Goal: Task Accomplishment & Management: Complete application form

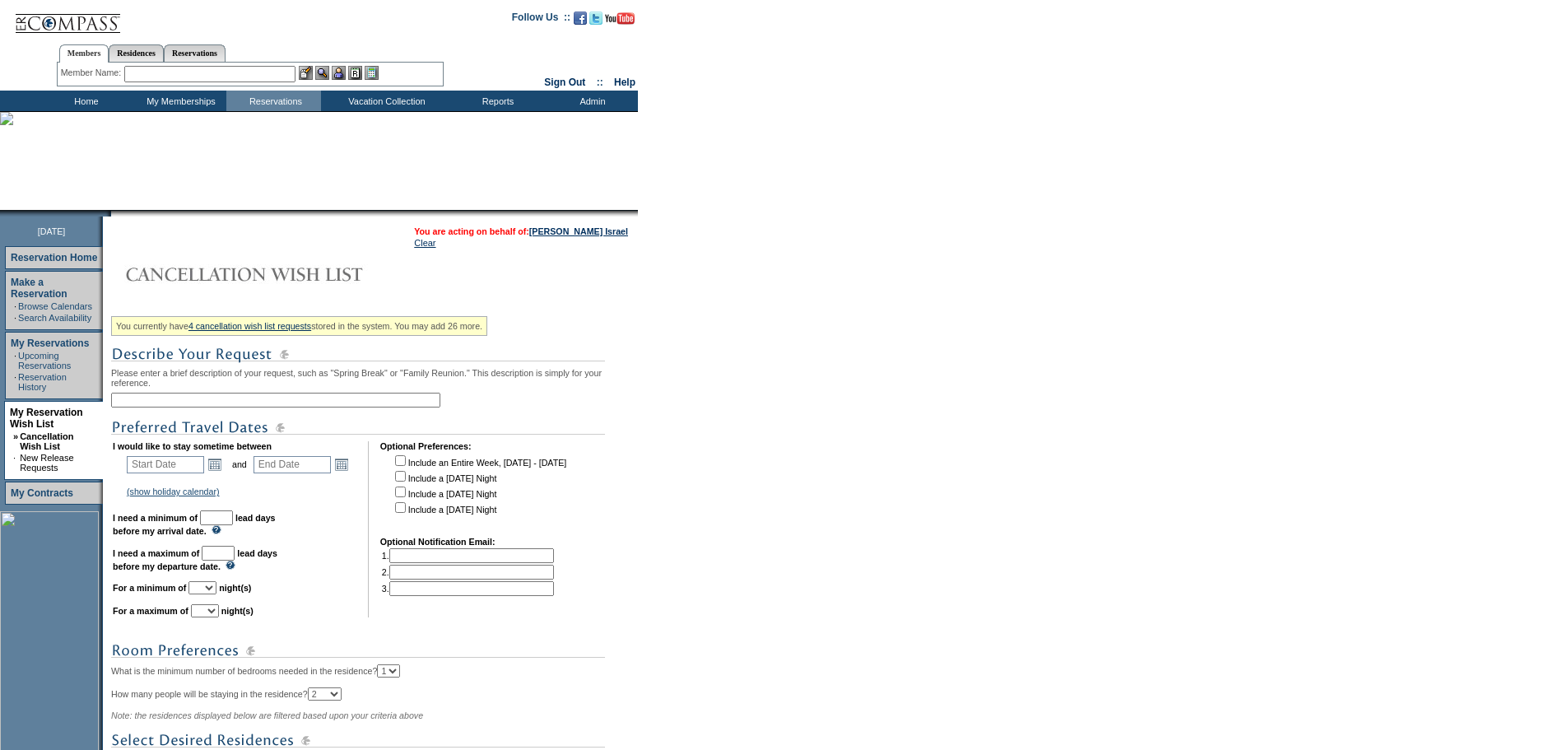
click at [222, 406] on input "text" at bounding box center [275, 399] width 330 height 14
type input "winter- Girls Trip"
click at [220, 474] on link "Open the calendar popup." at bounding box center [214, 464] width 18 height 18
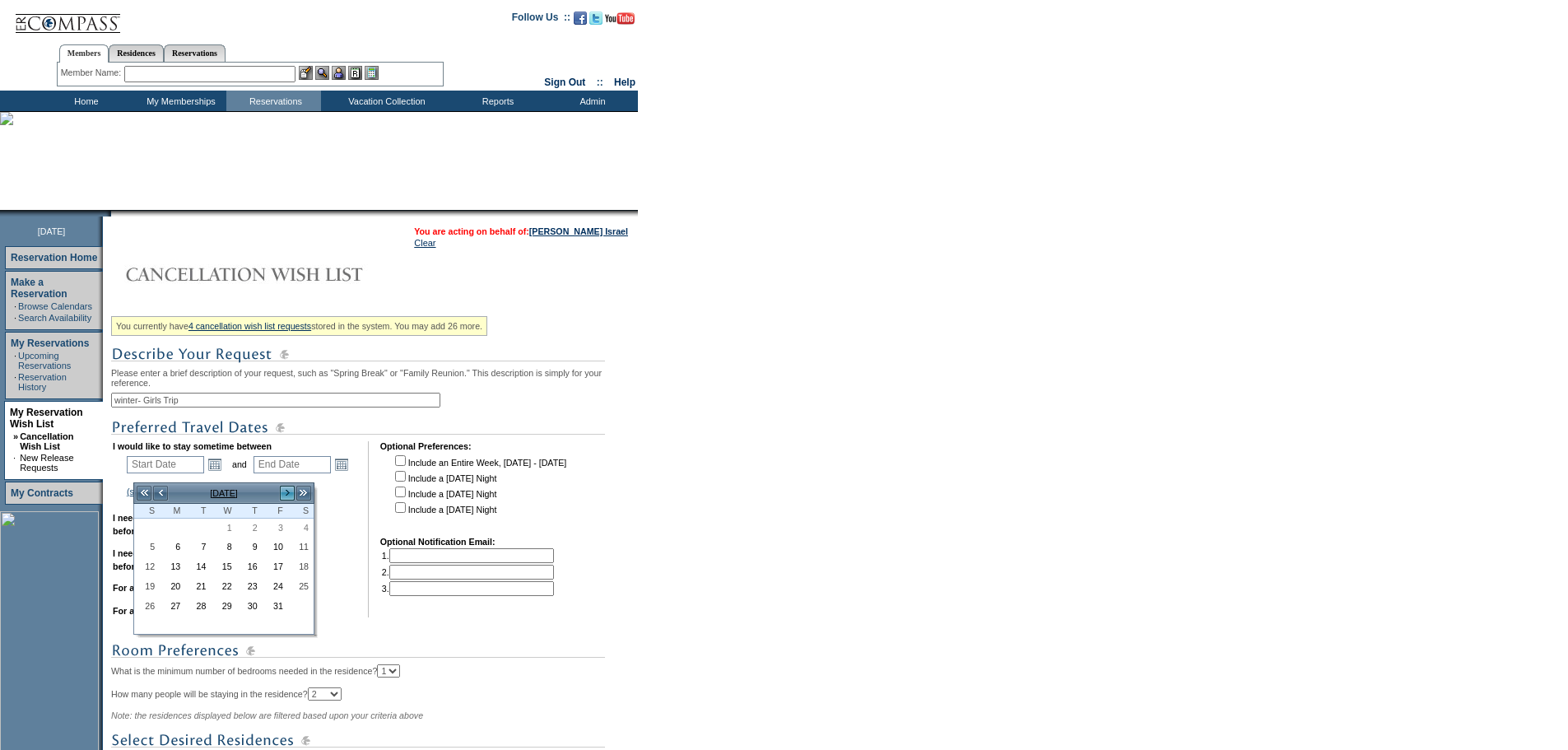
click at [286, 490] on link ">" at bounding box center [286, 492] width 16 height 16
click at [252, 521] on link "1" at bounding box center [250, 528] width 24 height 18
type input "2026-01-01"
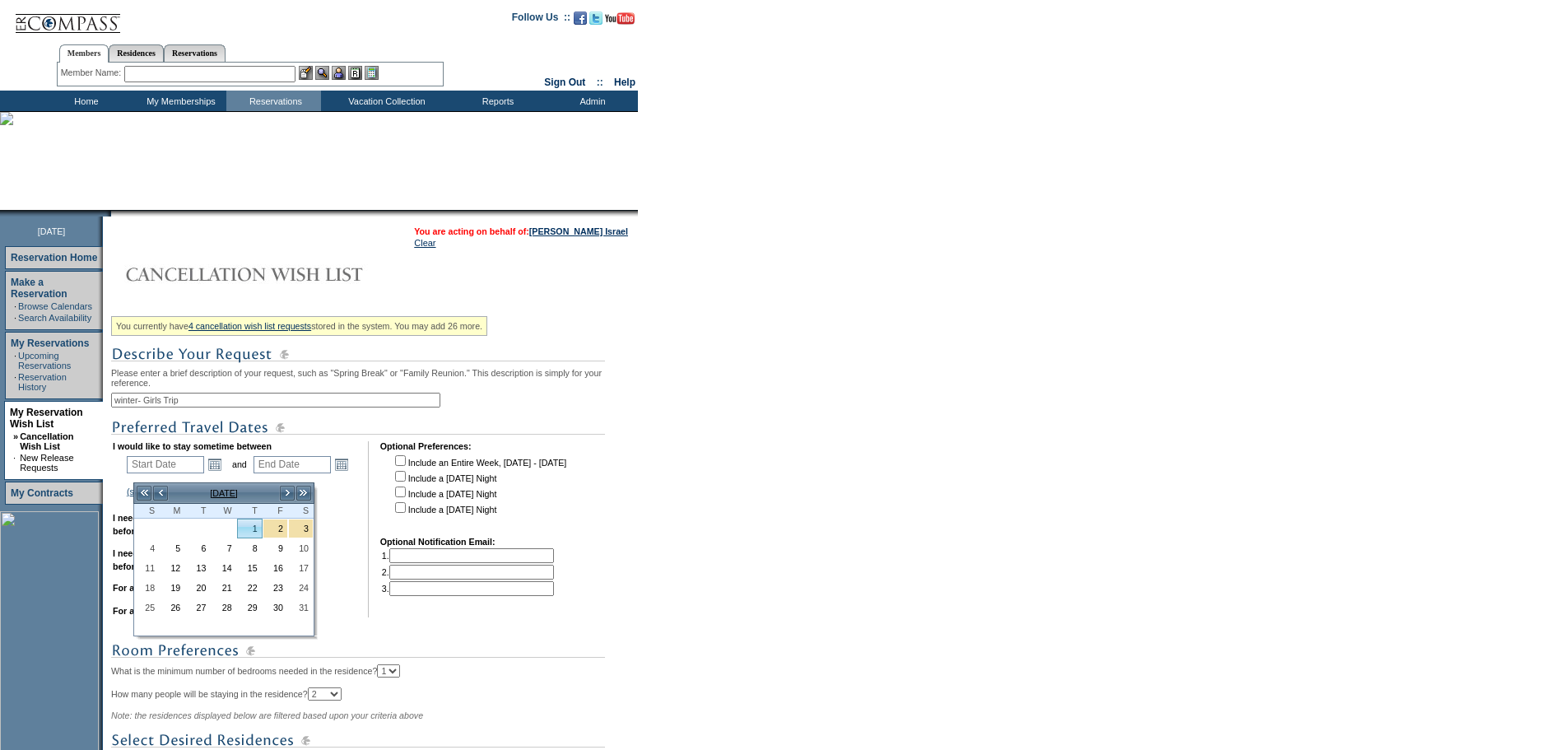
type input "2026-01-02"
type input "1/1/2026"
type input "1/2/2026"
type input "93"
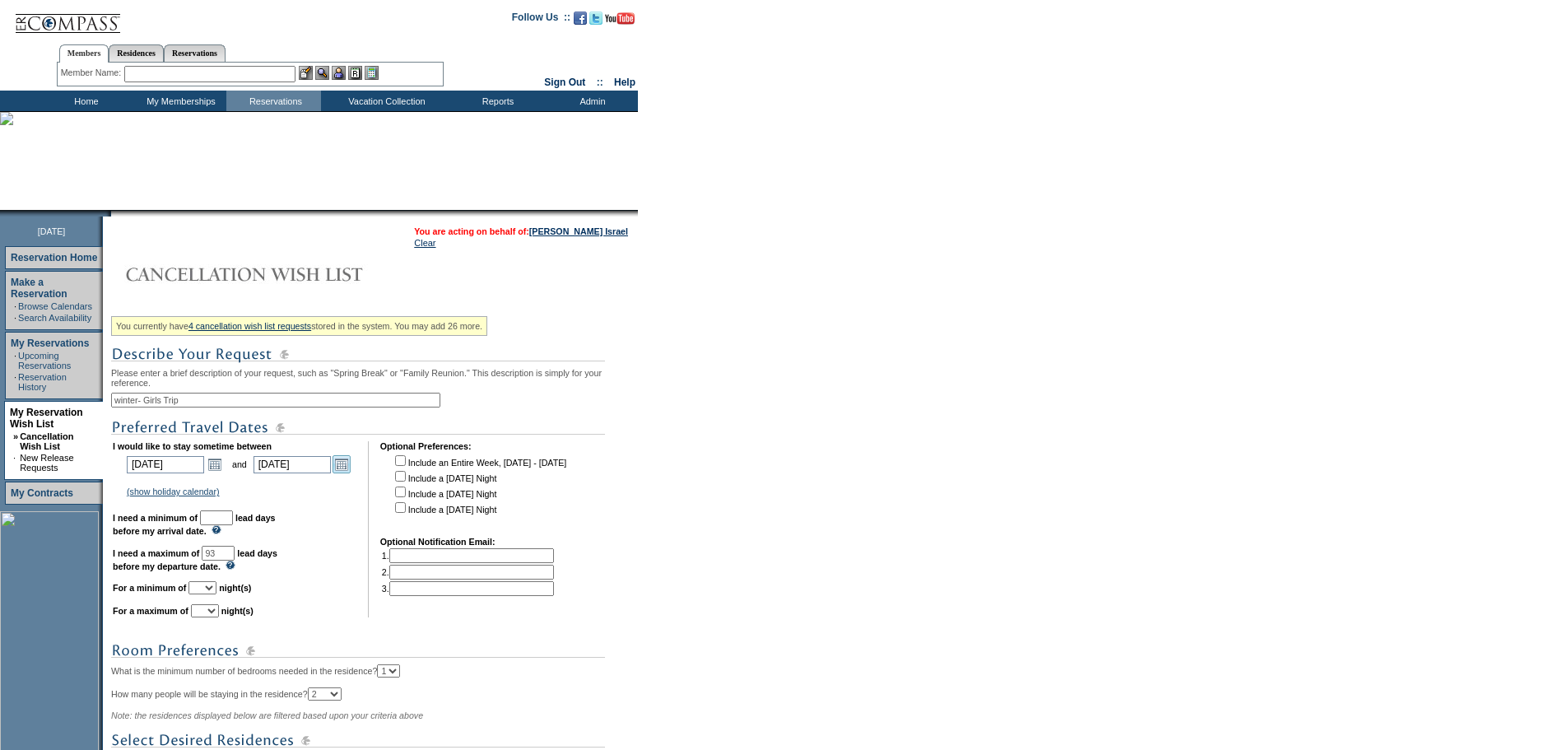
click at [350, 474] on link "Open the calendar popup." at bounding box center [341, 464] width 18 height 18
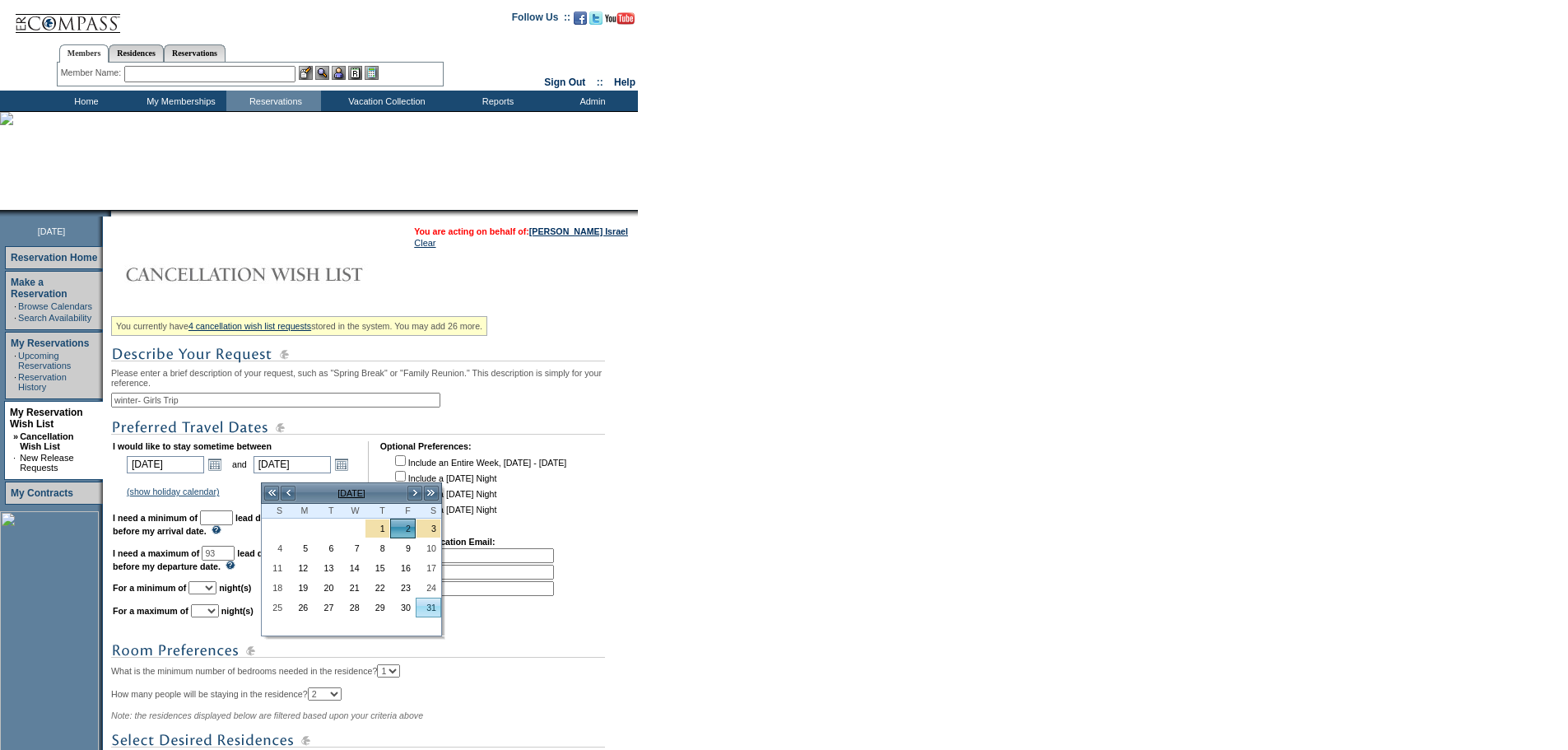
click at [425, 601] on link "31" at bounding box center [428, 607] width 24 height 18
type input "2026-01-31"
type input "1/31/2026"
type input "122"
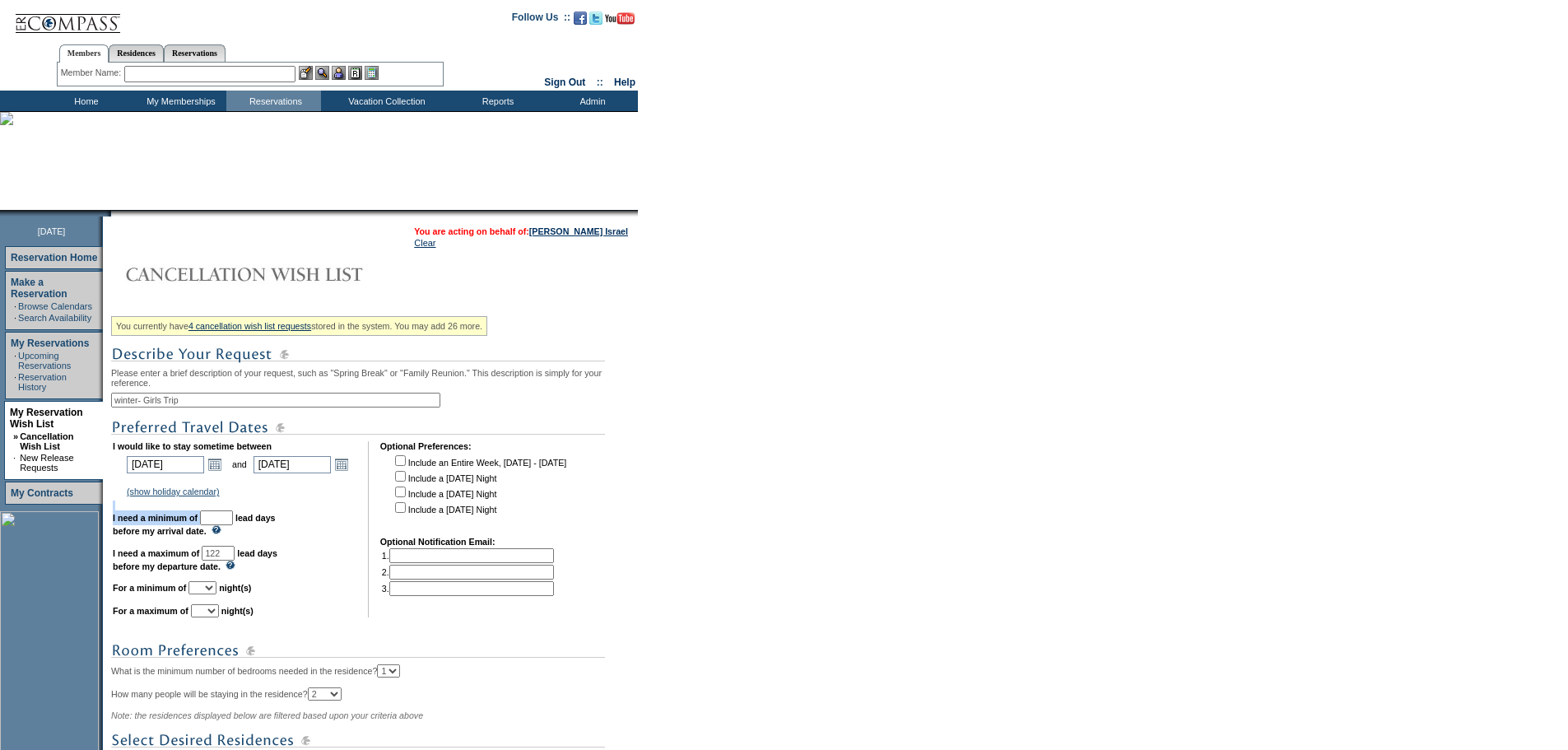
drag, startPoint x: 247, startPoint y: 520, endPoint x: 242, endPoint y: 529, distance: 10.3
click at [242, 529] on td "I would like to stay sometime between 2026-01-01 1/1/2026 Open the calendar pop…" at bounding box center [235, 530] width 244 height 176
click at [233, 525] on input "text" at bounding box center [216, 517] width 33 height 14
type input "30"
click at [216, 594] on select "1 2 3 4 5 6 7 8 9 10 11 12 13 14" at bounding box center [202, 588] width 28 height 14
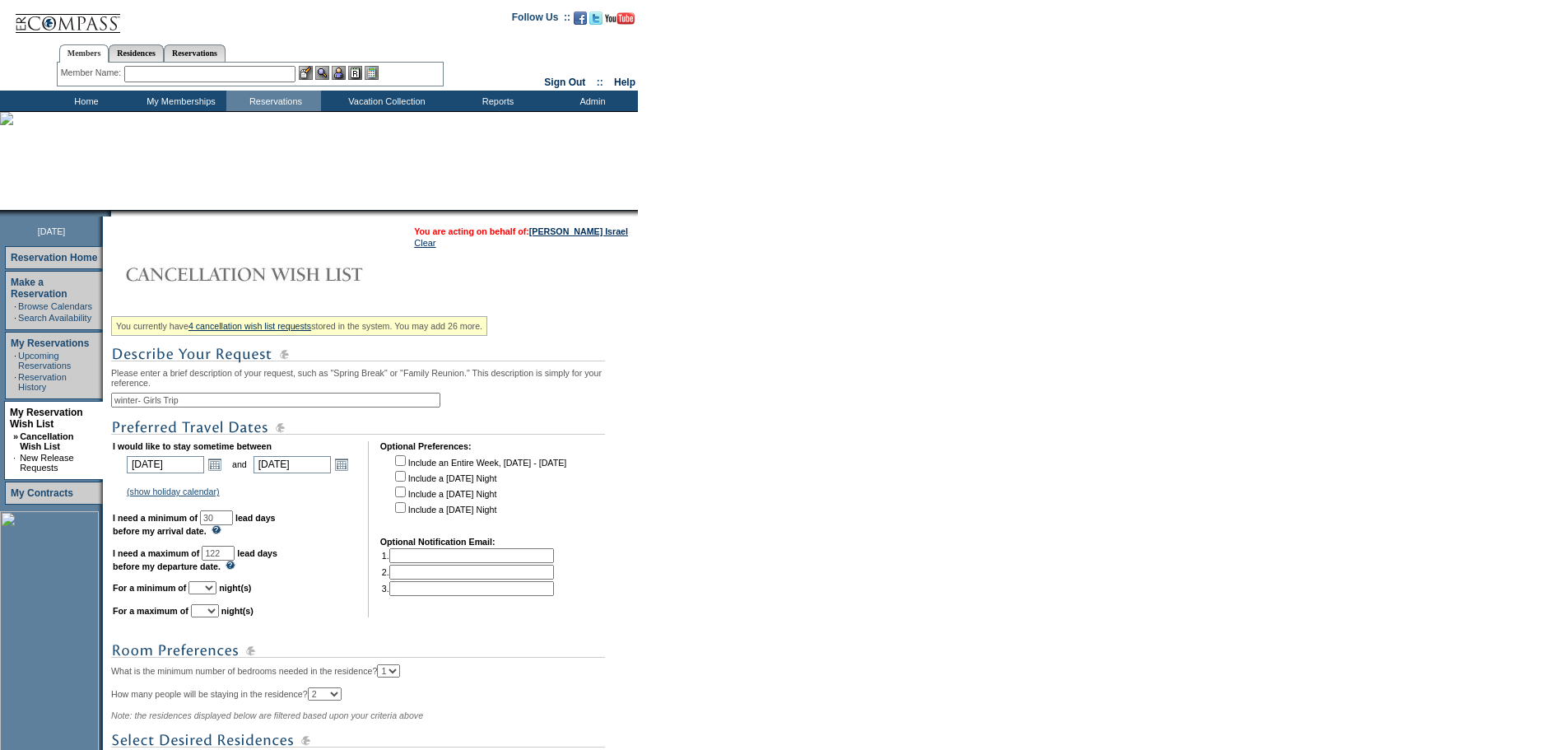
select select "3"
click at [209, 594] on select "1 2 3 4 5 6 7 8 9 10 11 12 13 14" at bounding box center [202, 588] width 28 height 14
click at [219, 618] on select "1 2 3 4 5 6 7 8 9 10 11 12 13 14" at bounding box center [204, 611] width 28 height 14
select select "7"
click at [212, 618] on select "1 2 3 4 5 6 7 8 9 10 11 12 13 14" at bounding box center [204, 611] width 28 height 14
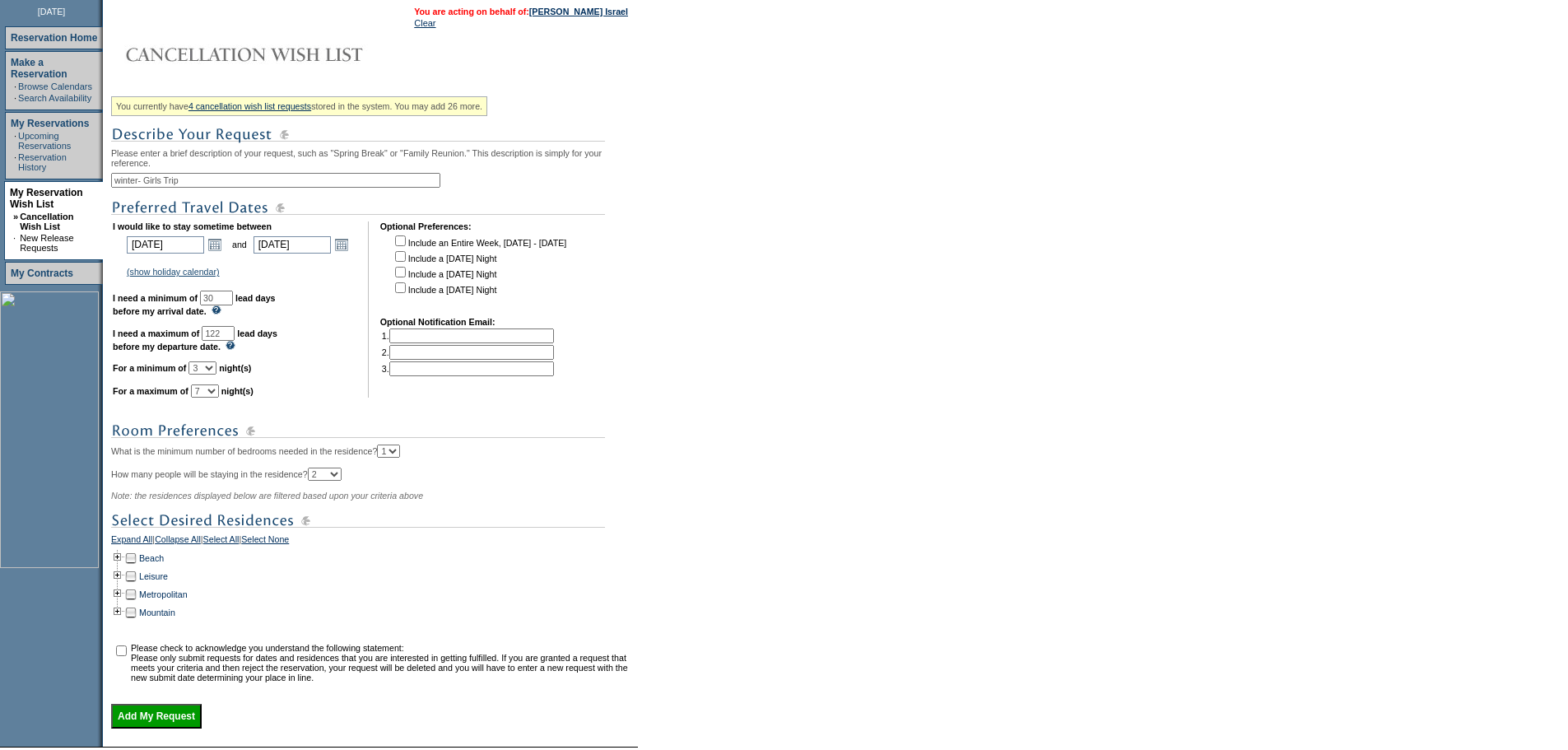
scroll to position [220, 0]
click at [125, 566] on td at bounding box center [118, 557] width 14 height 18
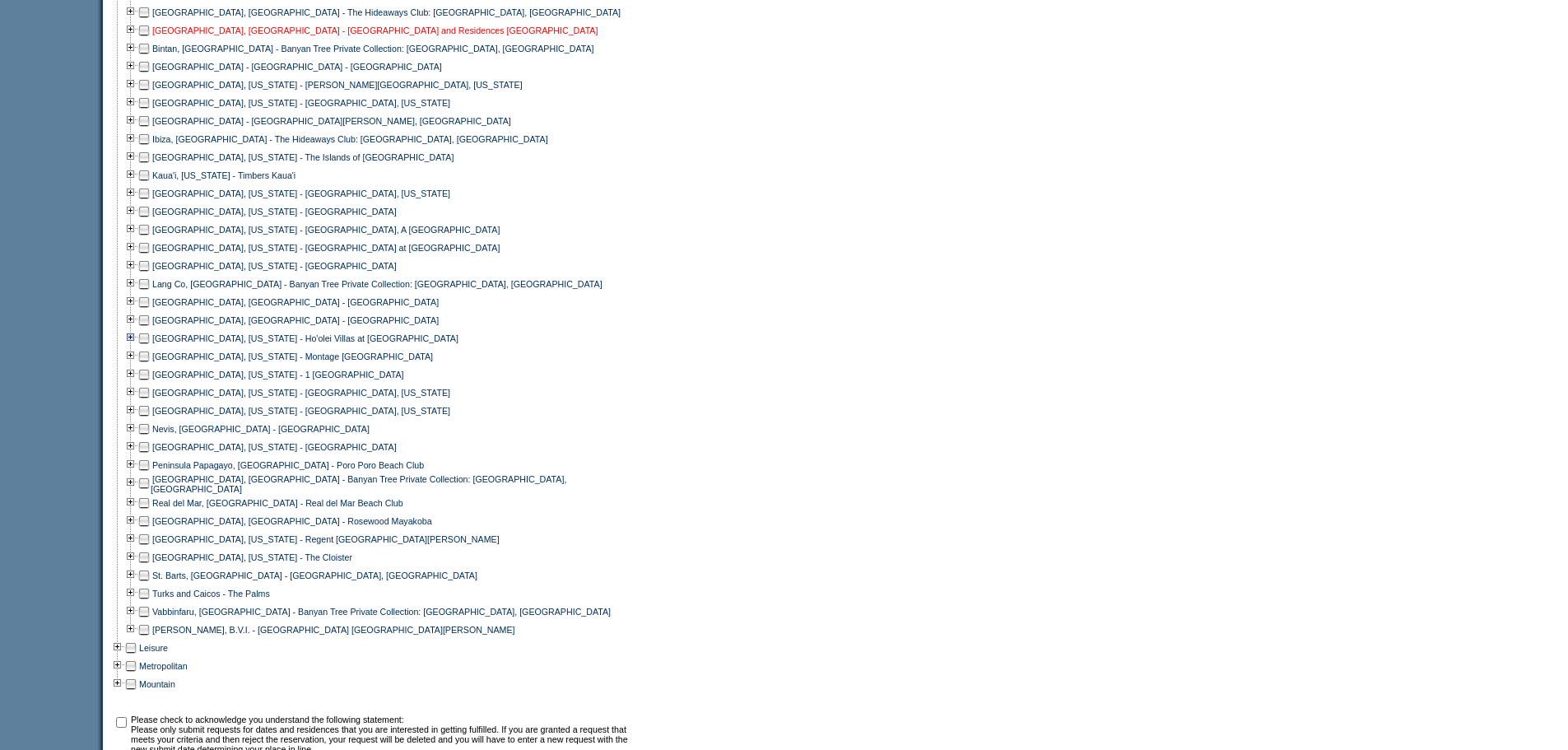
scroll to position [803, 0]
click at [149, 638] on td at bounding box center [144, 628] width 14 height 18
click at [151, 602] on td at bounding box center [144, 592] width 14 height 18
click at [151, 584] on td at bounding box center [144, 574] width 14 height 18
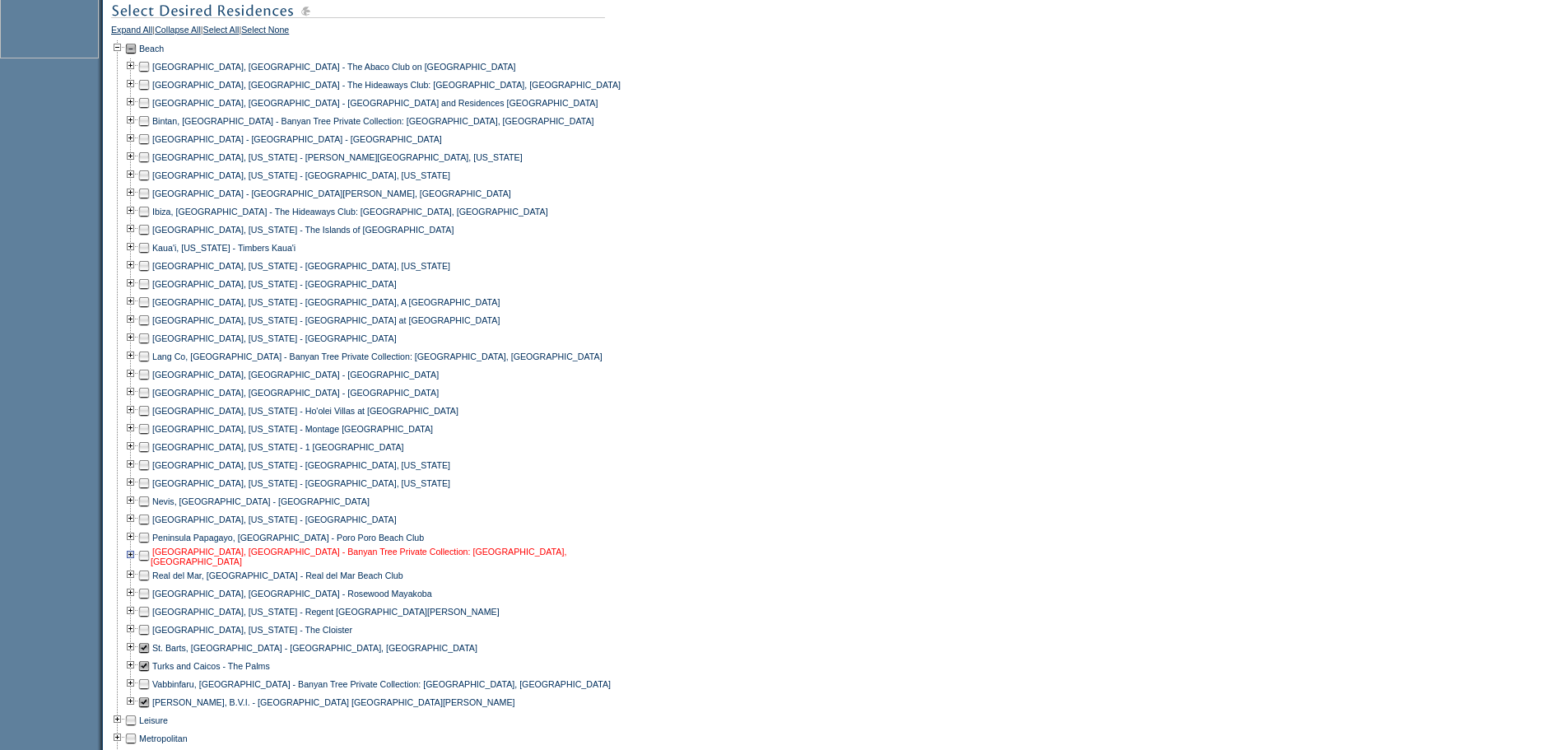
scroll to position [725, 0]
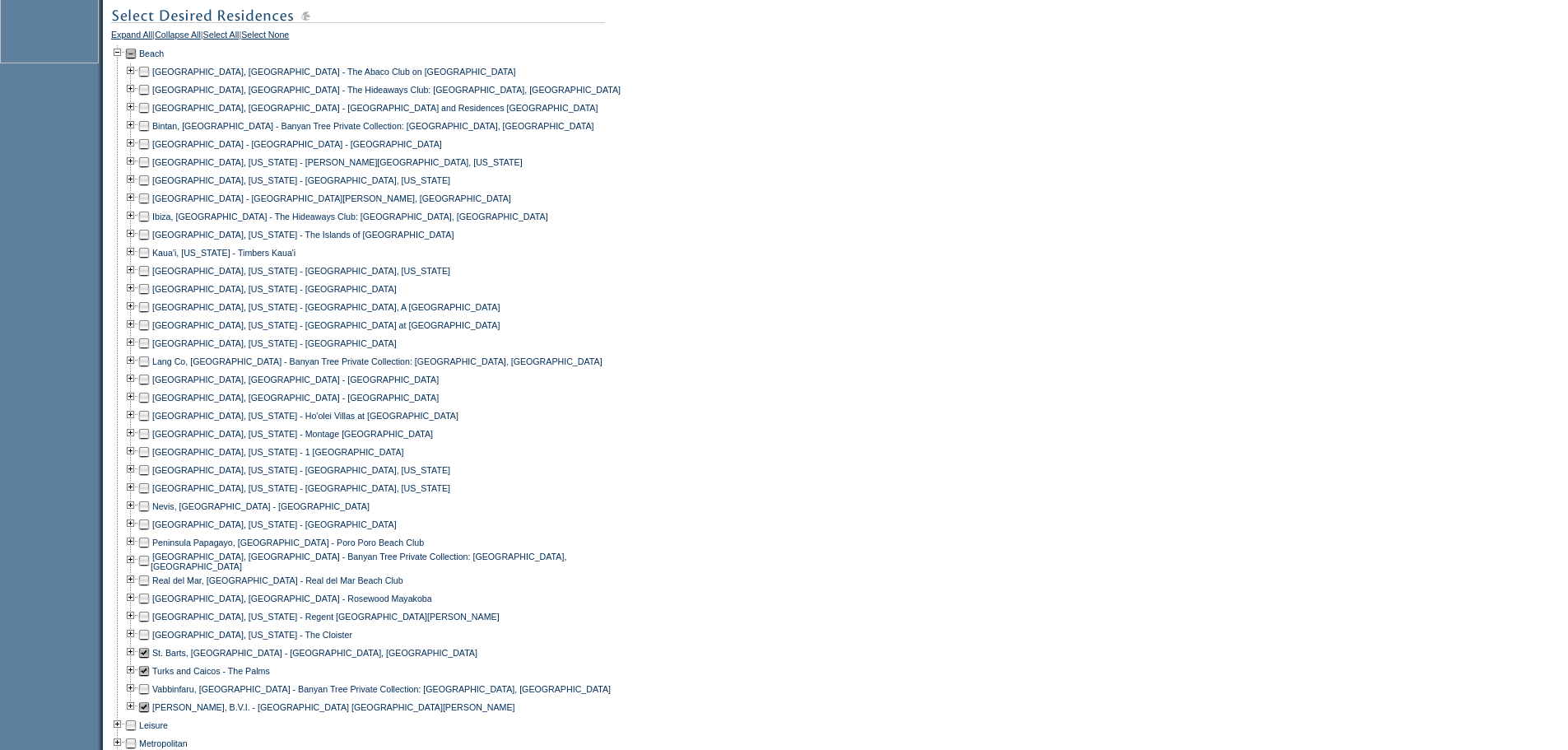
click at [149, 515] on td at bounding box center [144, 506] width 14 height 18
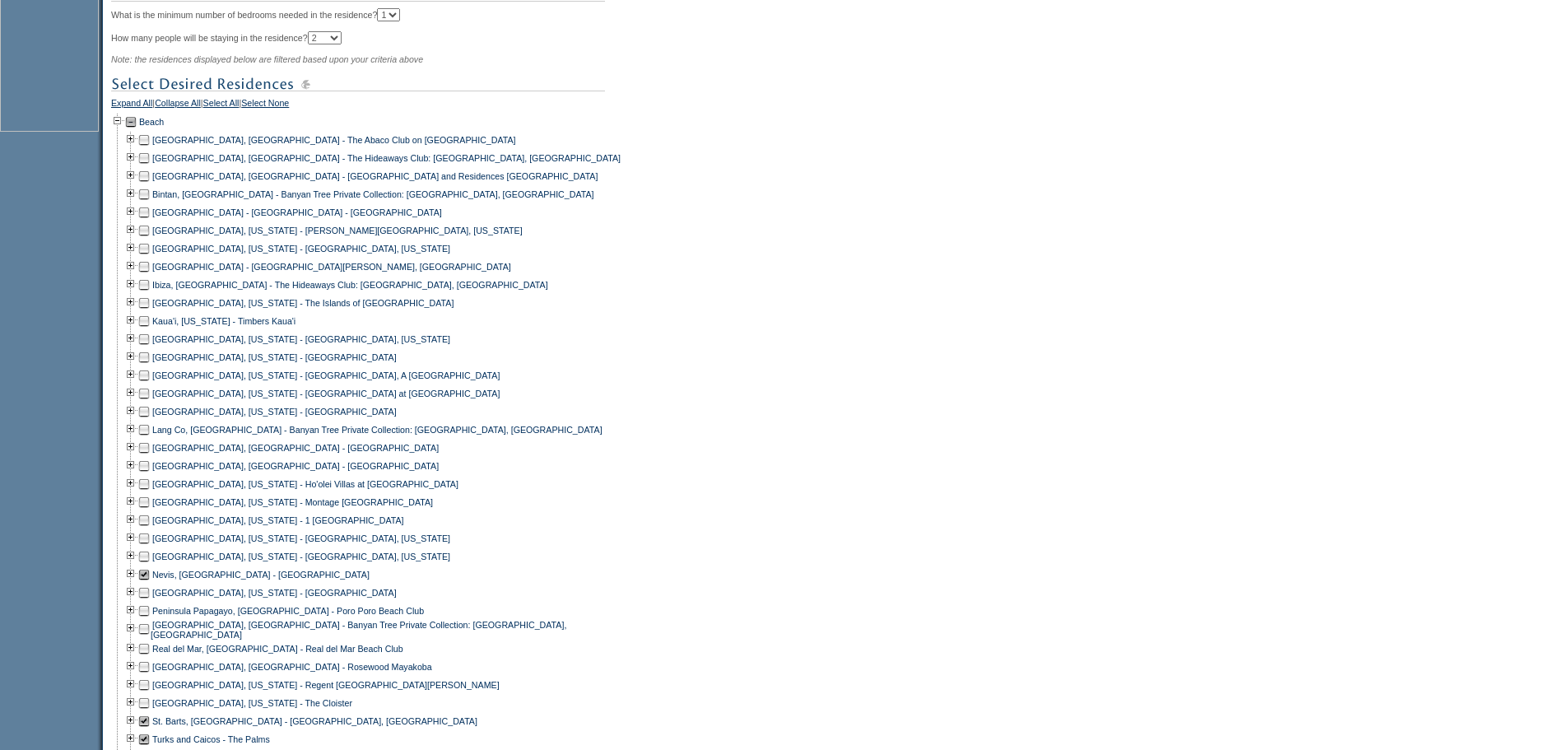
click at [151, 186] on td at bounding box center [144, 175] width 14 height 18
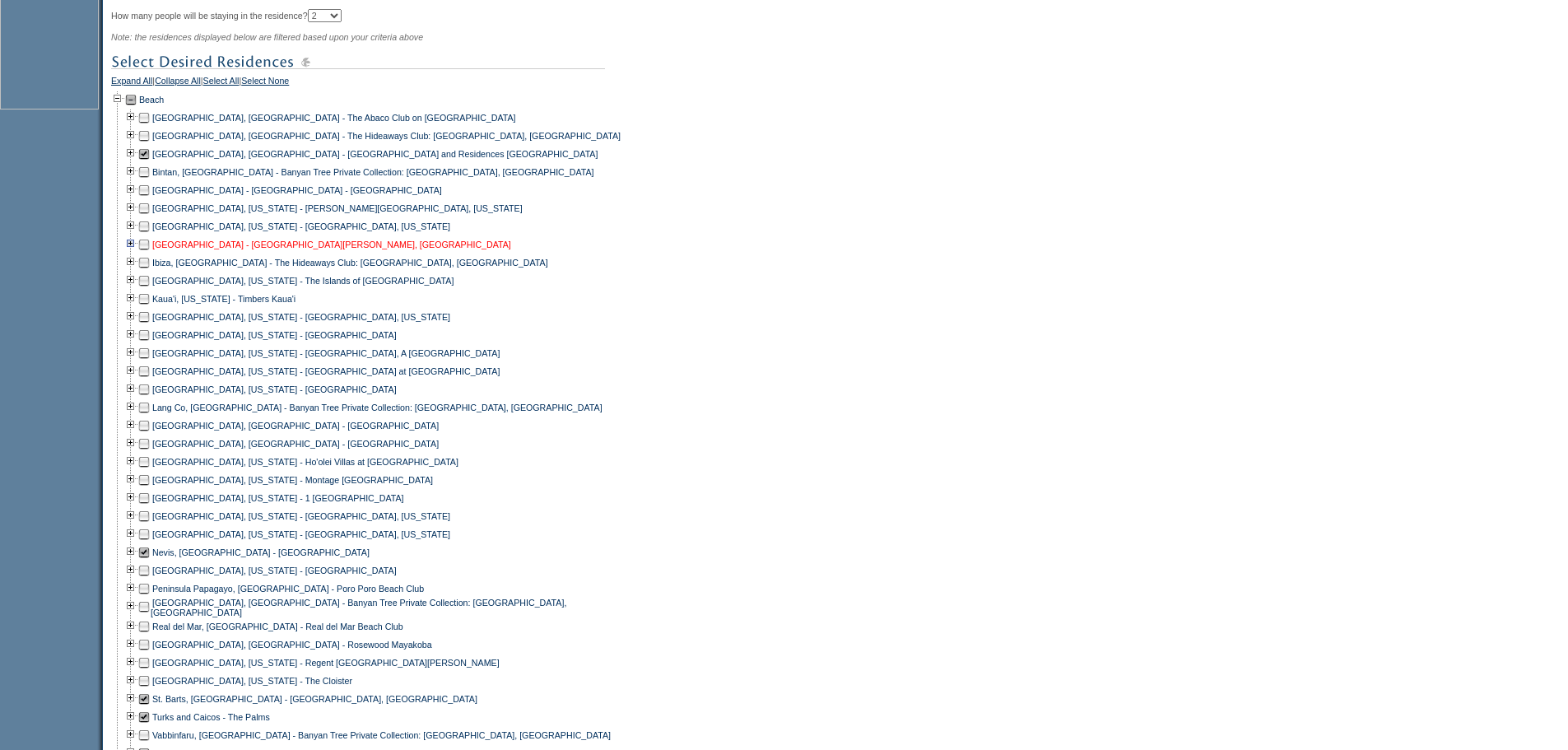
scroll to position [680, 0]
click at [151, 252] on td at bounding box center [144, 242] width 14 height 18
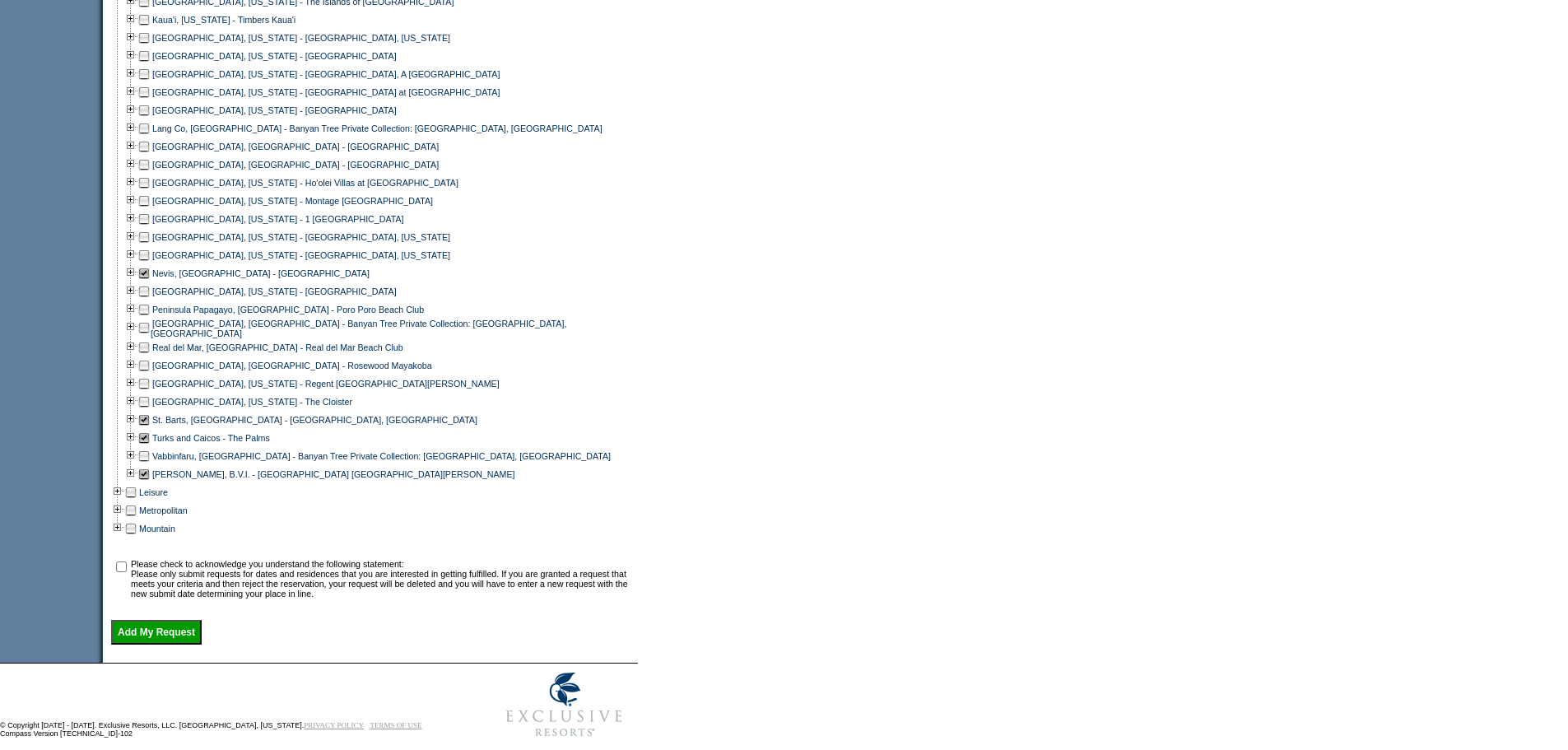
scroll to position [1008, 0]
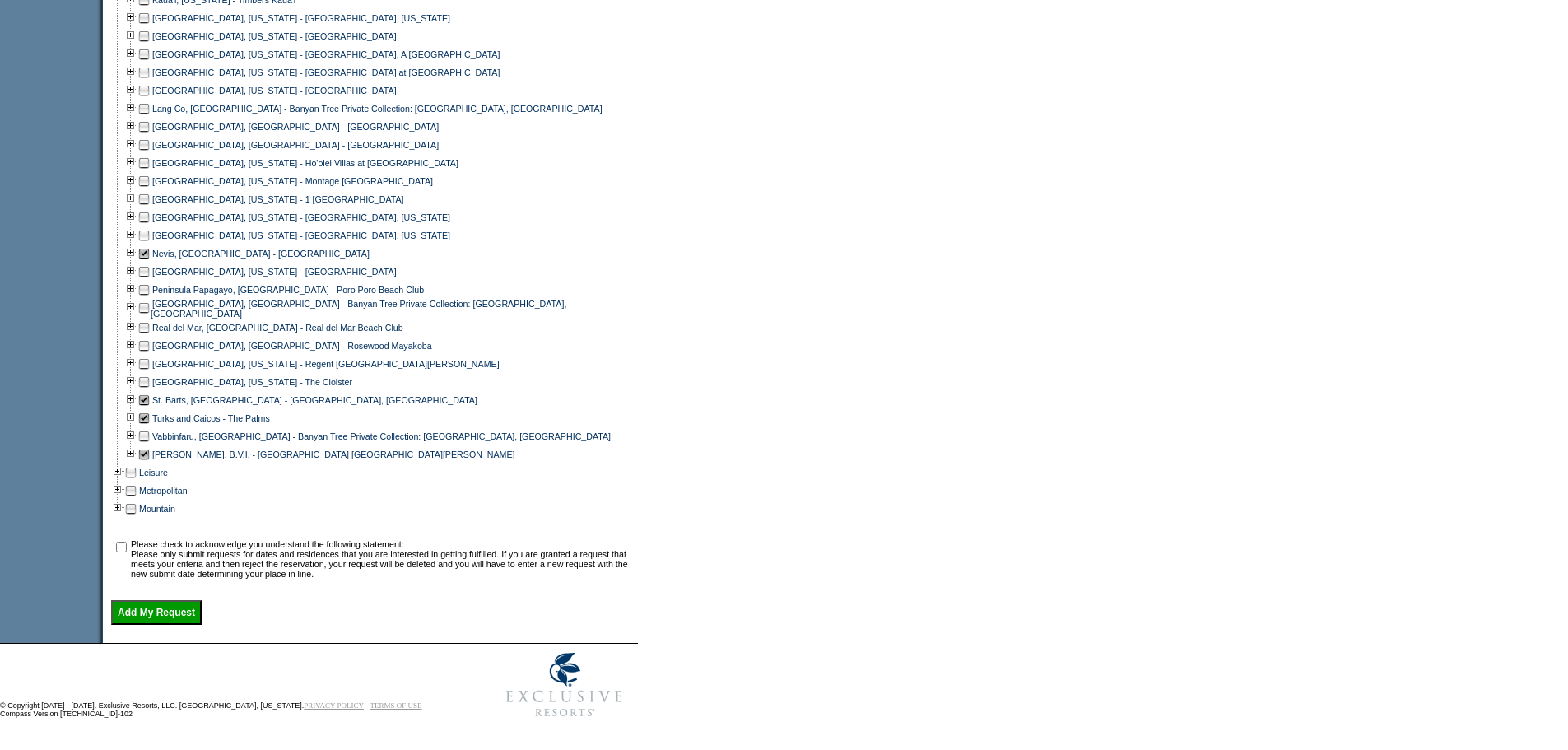
click at [127, 542] on input "checkbox" at bounding box center [121, 547] width 11 height 11
checkbox input "true"
click at [170, 607] on input "Add My Request" at bounding box center [156, 612] width 91 height 25
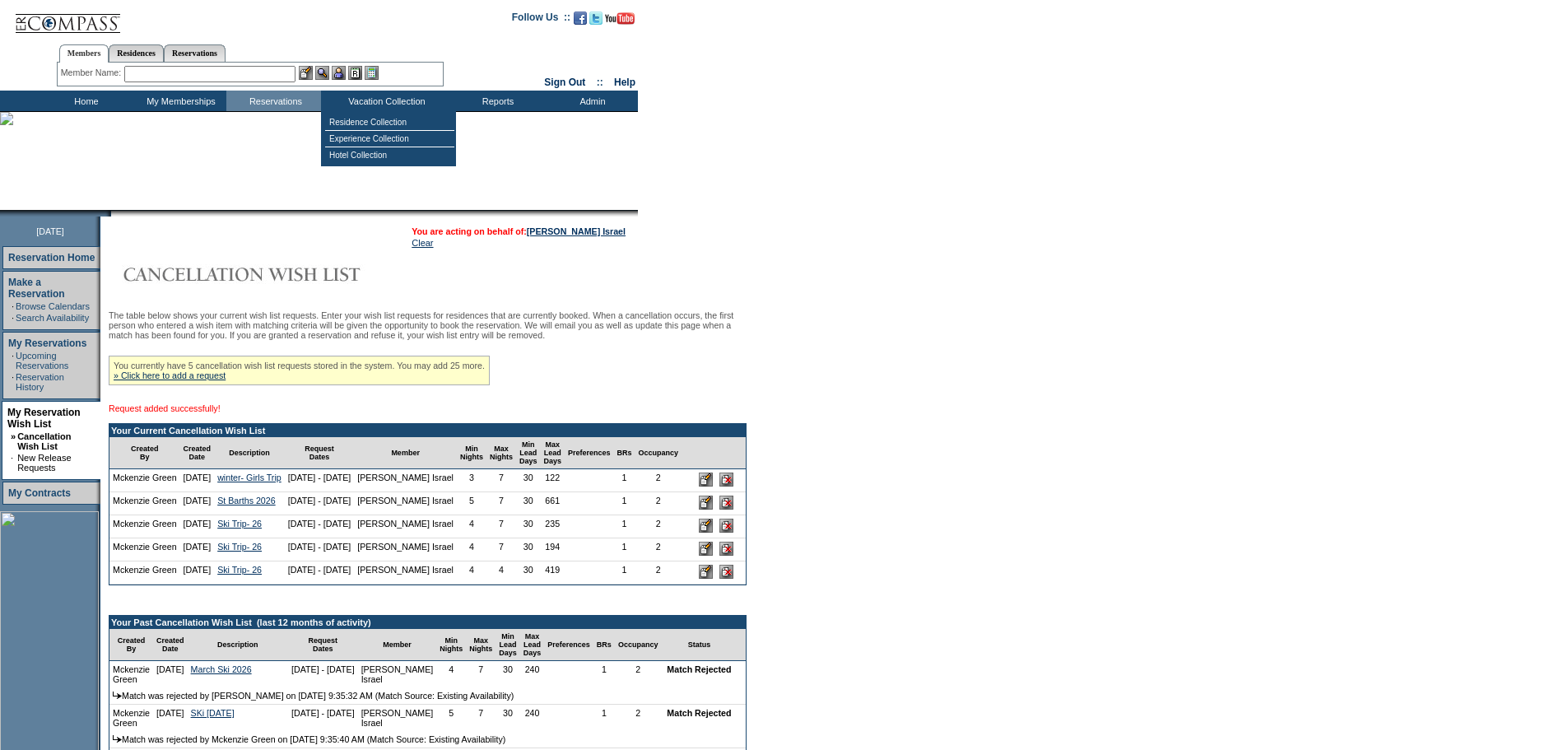
click at [228, 73] on input "text" at bounding box center [210, 74] width 171 height 16
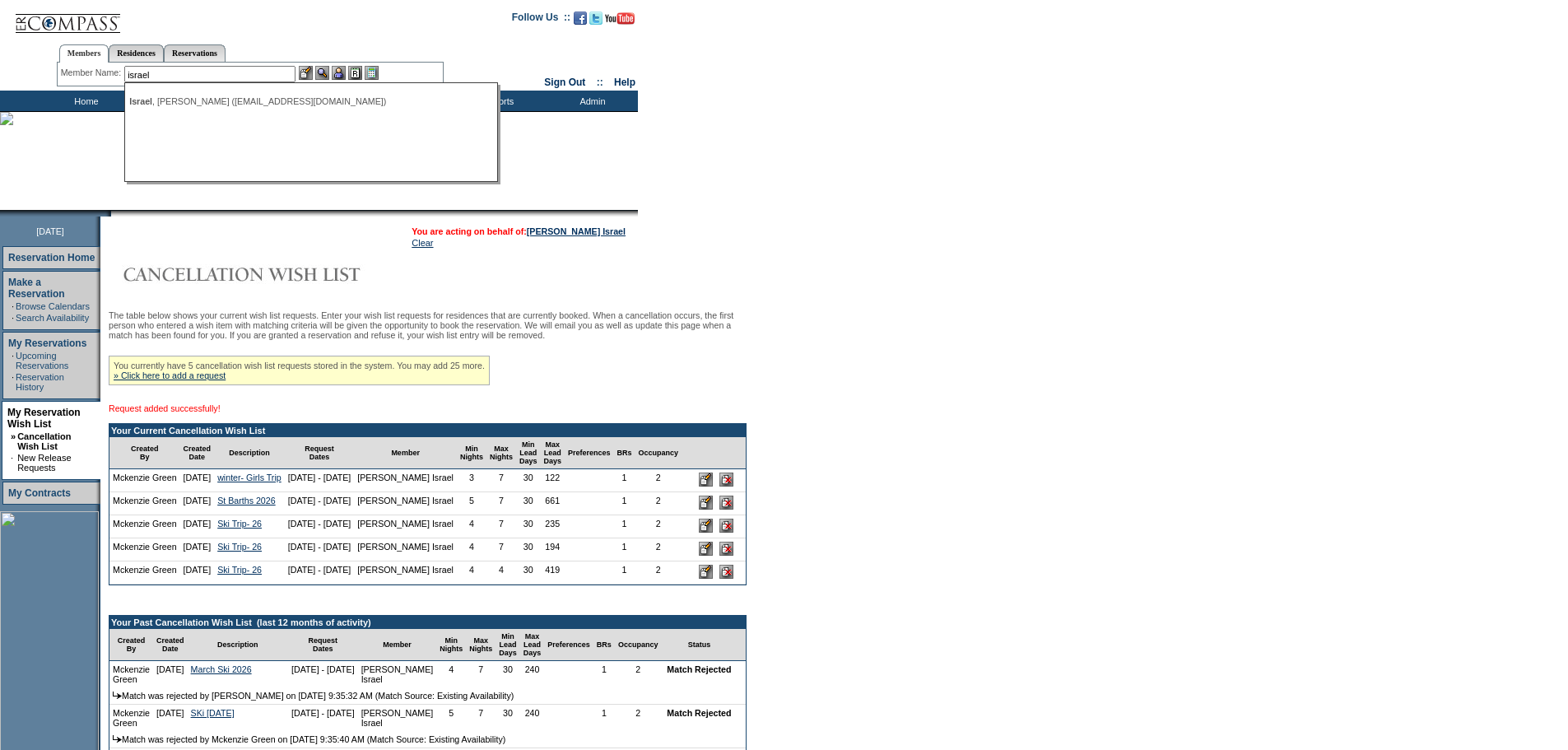
type input "israel"
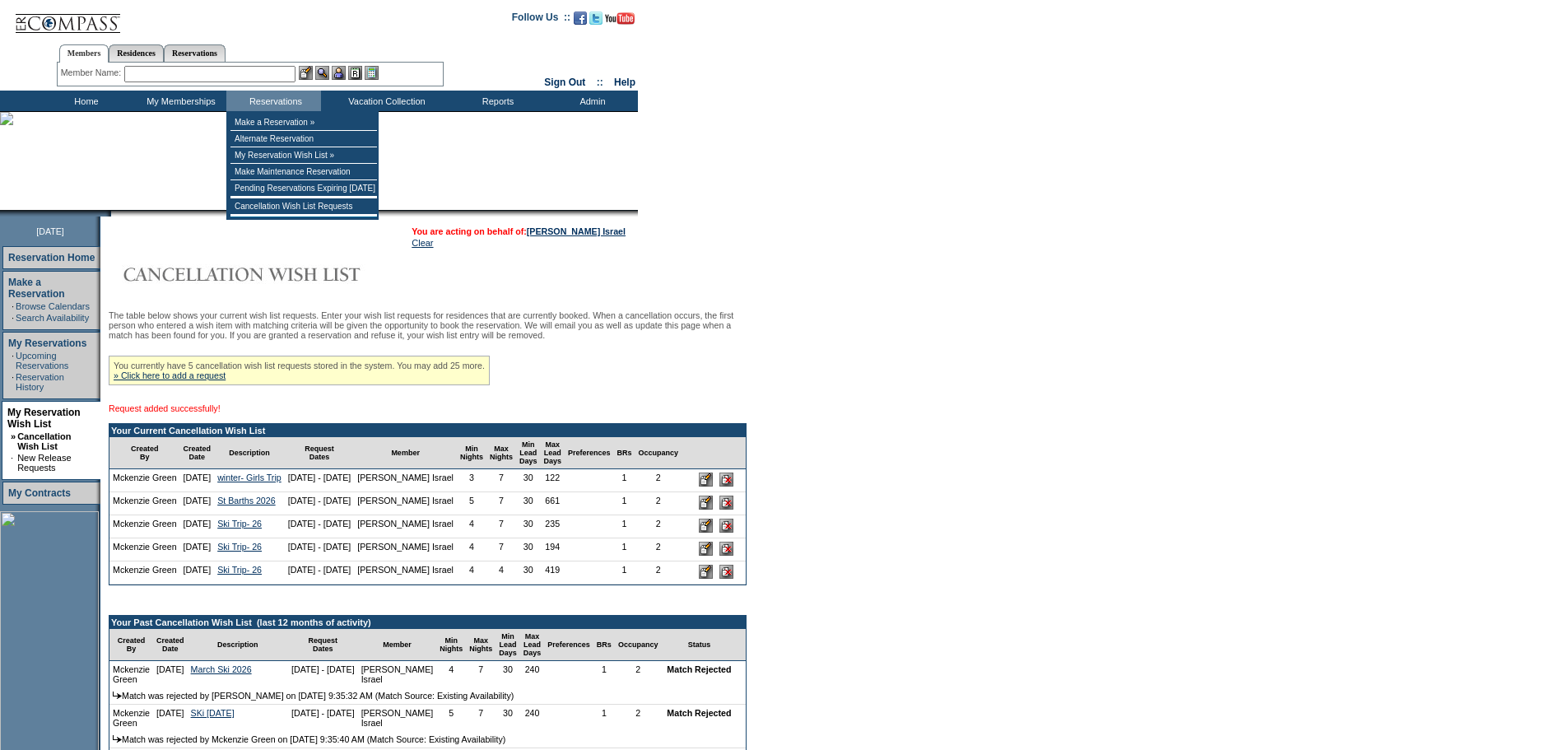
click at [232, 77] on input "text" at bounding box center [210, 74] width 171 height 16
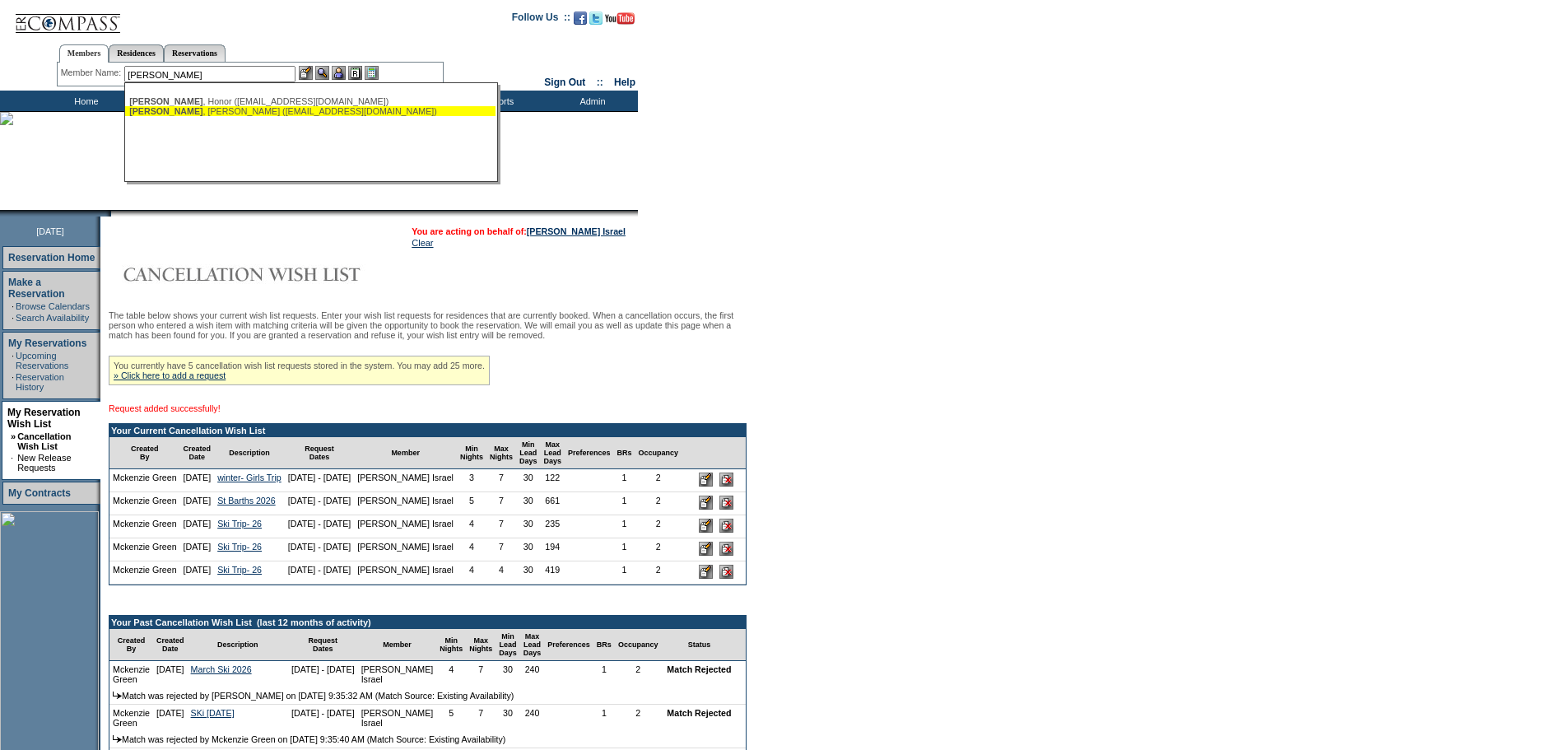
click at [226, 108] on div "[PERSON_NAME] ([EMAIL_ADDRESS][DOMAIN_NAME])" at bounding box center [309, 111] width 362 height 10
type input "[PERSON_NAME] ([EMAIL_ADDRESS][DOMAIN_NAME])"
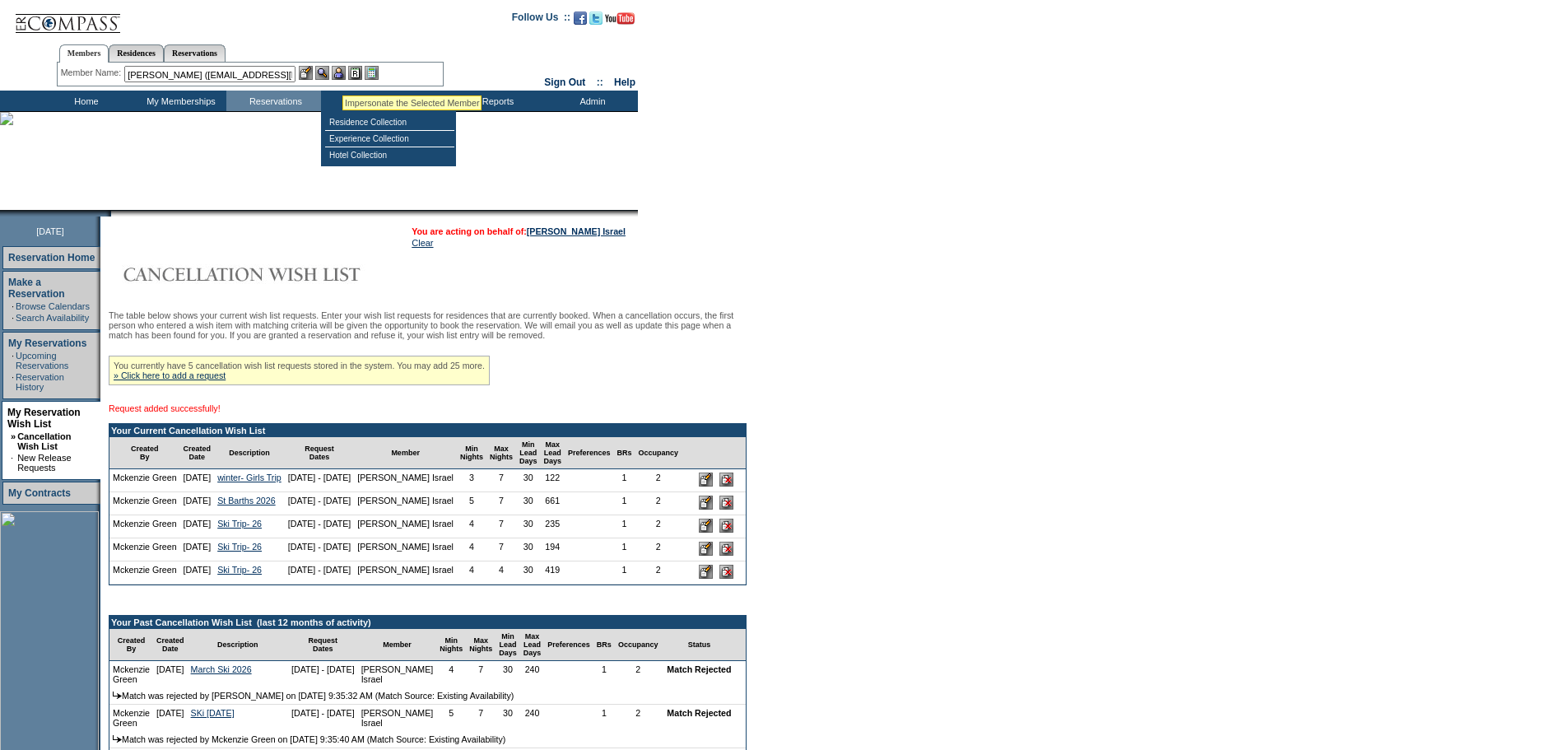
click at [342, 71] on img at bounding box center [338, 73] width 14 height 14
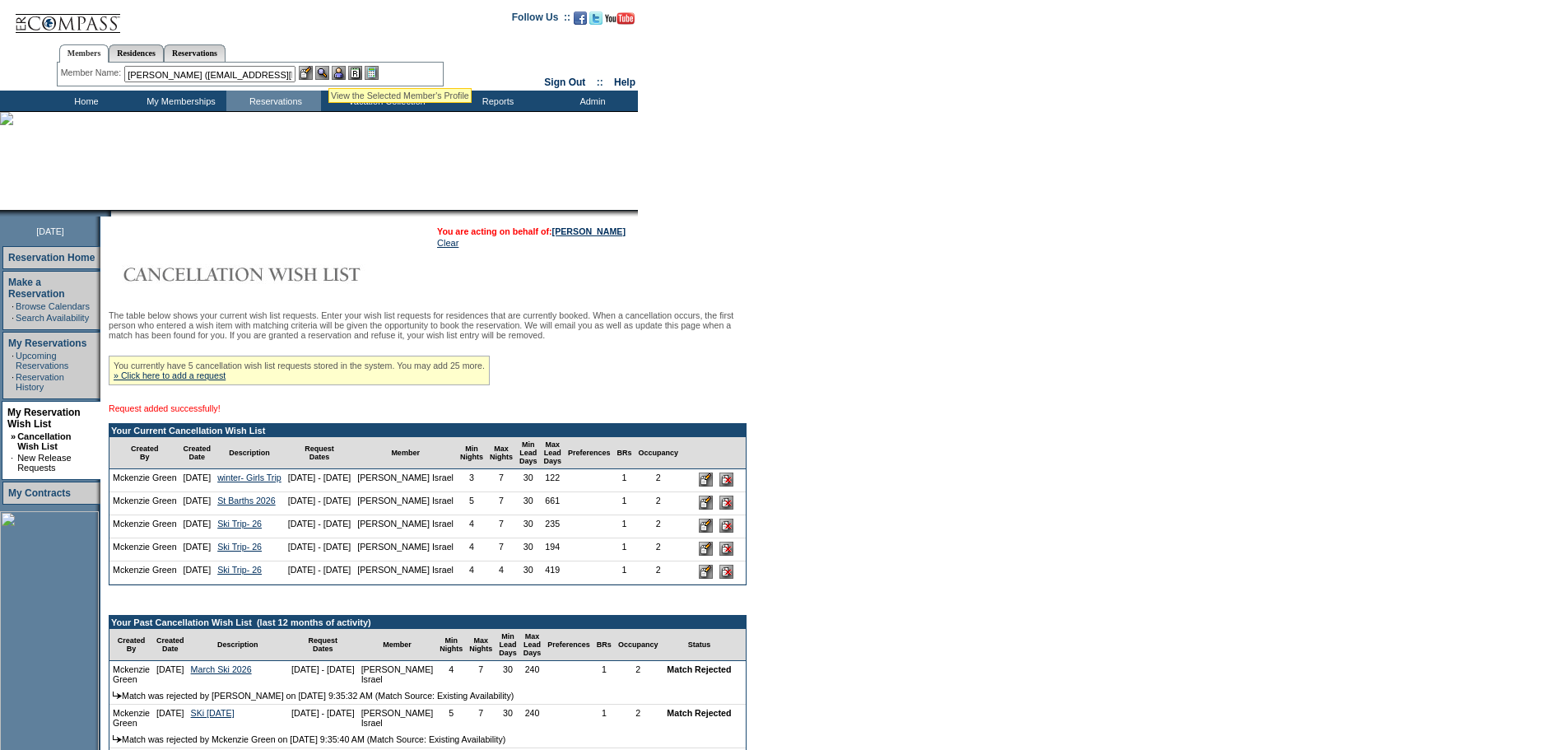
click at [329, 69] on img at bounding box center [322, 73] width 14 height 14
